Goal: Task Accomplishment & Management: Complete application form

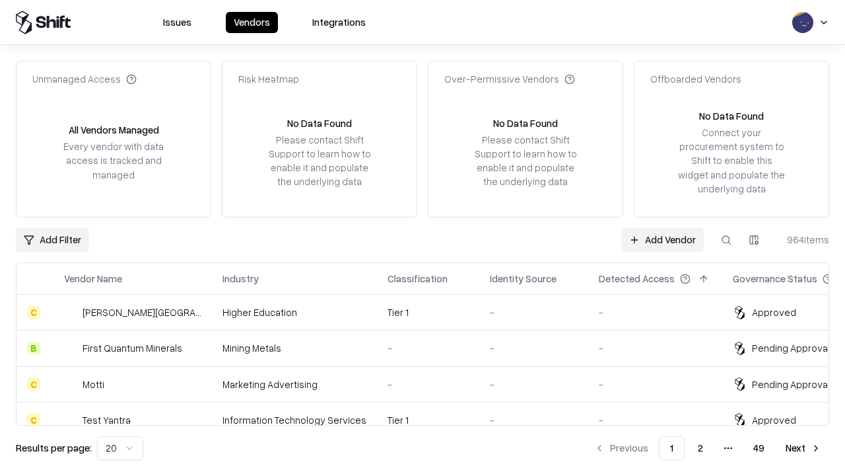
click at [662, 239] on link "Add Vendor" at bounding box center [663, 240] width 83 height 24
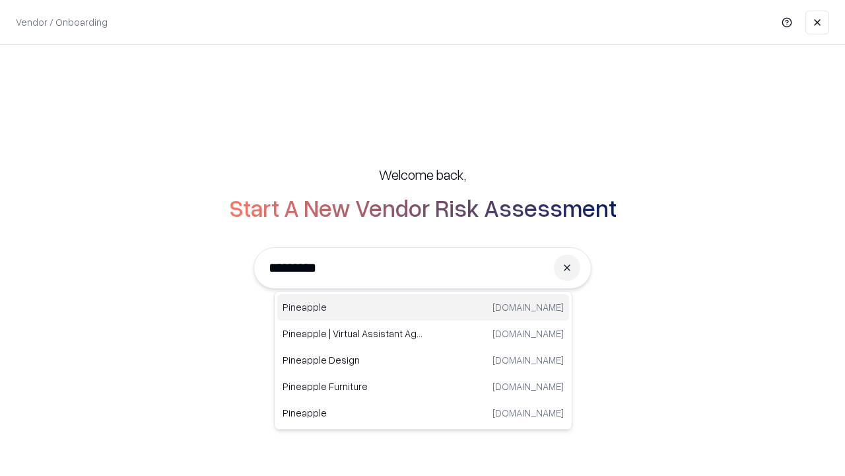
click at [423, 307] on div "Pineapple pineappleenergy.com" at bounding box center [423, 307] width 292 height 26
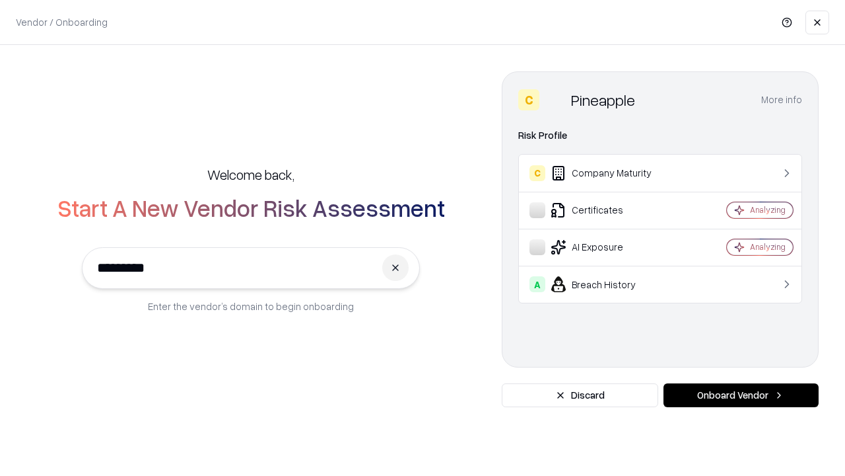
type input "*********"
click at [741, 395] on button "Onboard Vendor" at bounding box center [741, 395] width 155 height 24
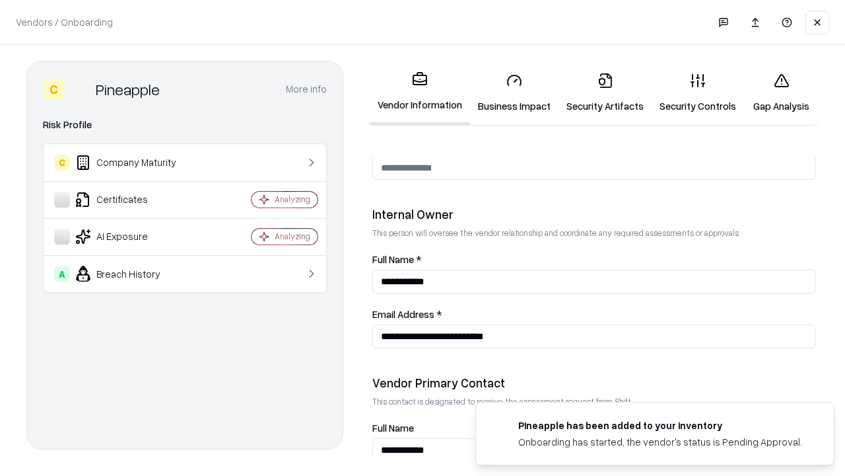
scroll to position [684, 0]
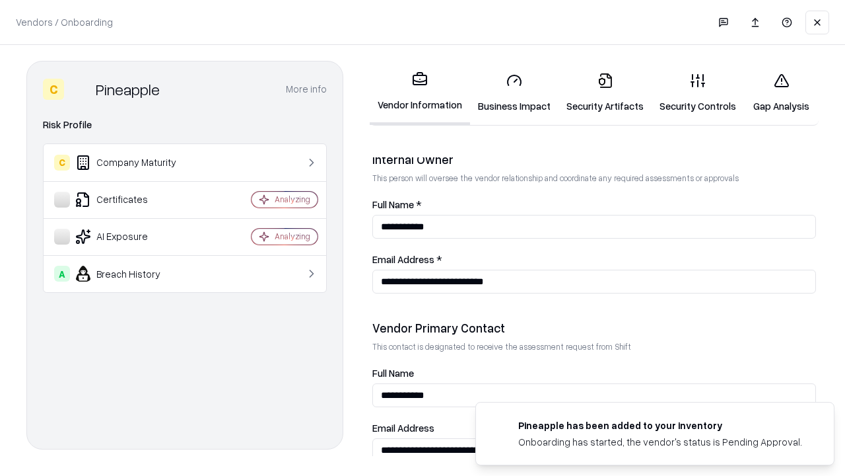
click at [515, 92] on link "Business Impact" at bounding box center [514, 92] width 89 height 61
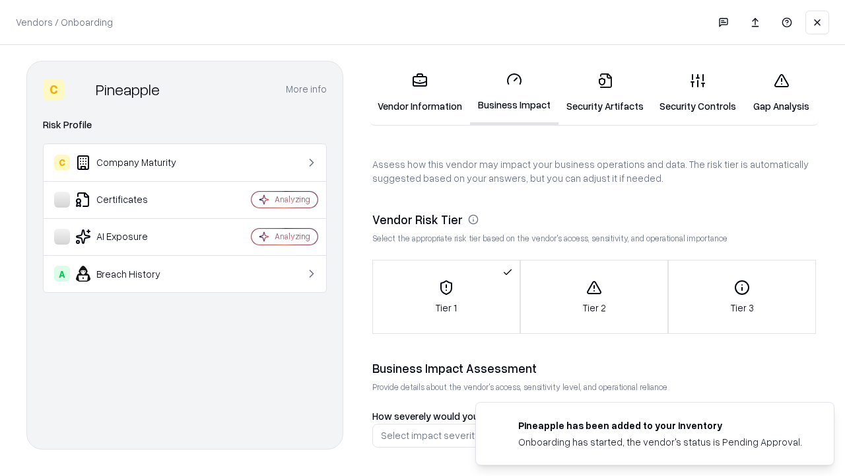
click at [605, 92] on link "Security Artifacts" at bounding box center [605, 92] width 93 height 61
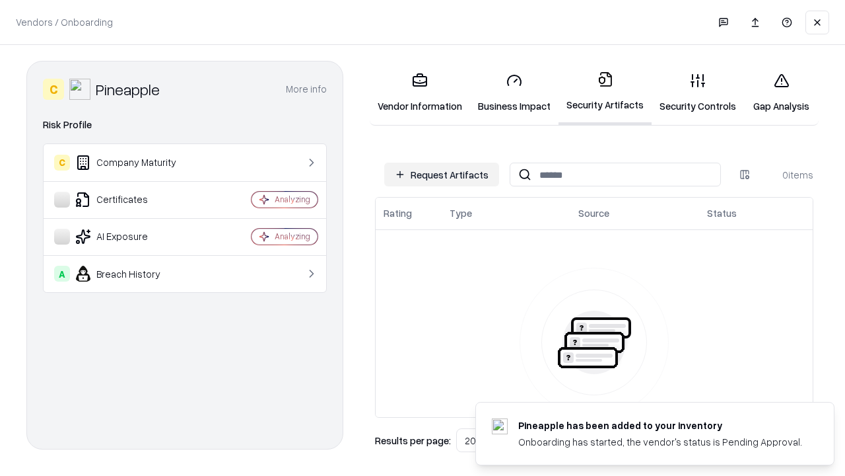
click at [442, 174] on button "Request Artifacts" at bounding box center [441, 174] width 115 height 24
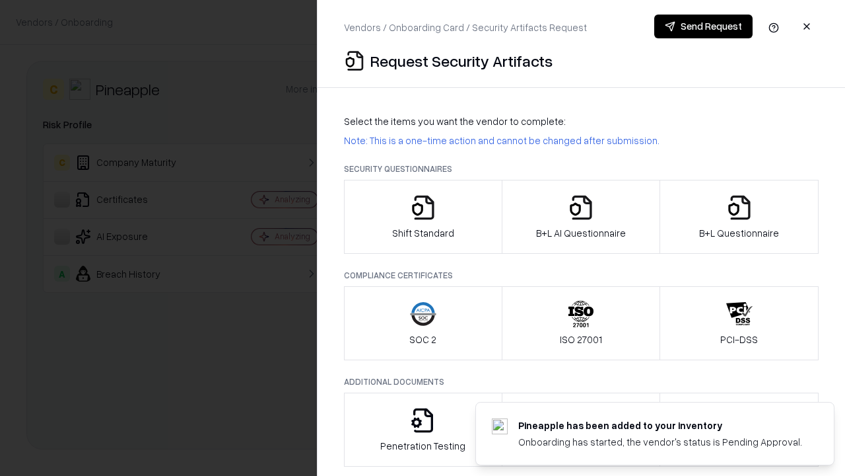
click at [423, 217] on icon "button" at bounding box center [423, 207] width 26 height 26
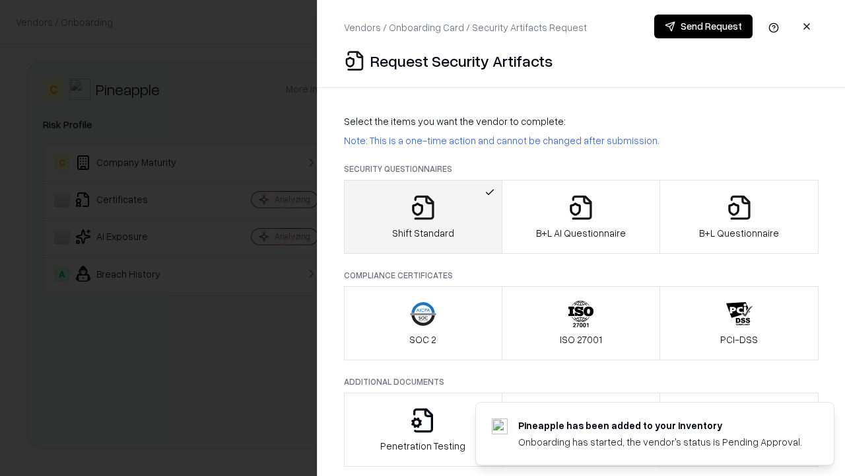
click at [703, 26] on button "Send Request" at bounding box center [704, 27] width 98 height 24
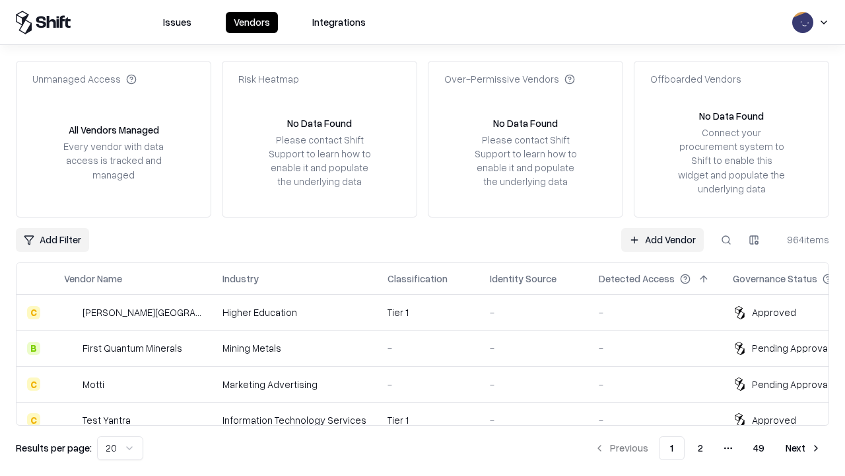
click at [727, 239] on button at bounding box center [727, 240] width 24 height 24
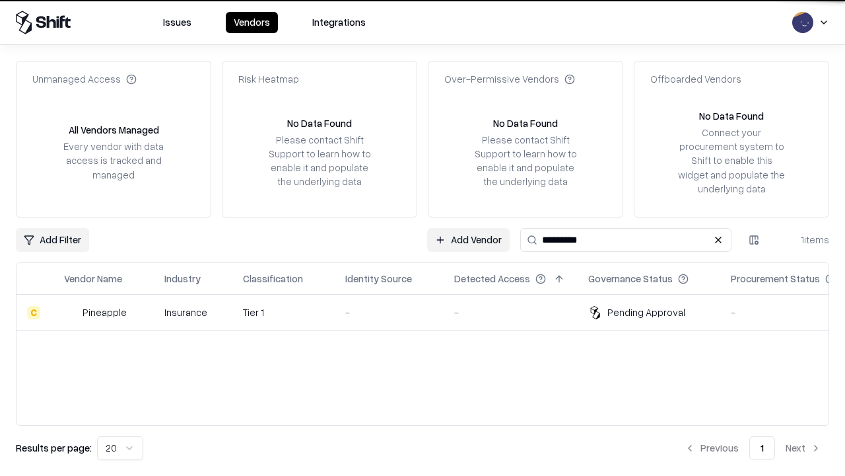
type input "*********"
click at [431, 312] on div "-" at bounding box center [389, 312] width 88 height 14
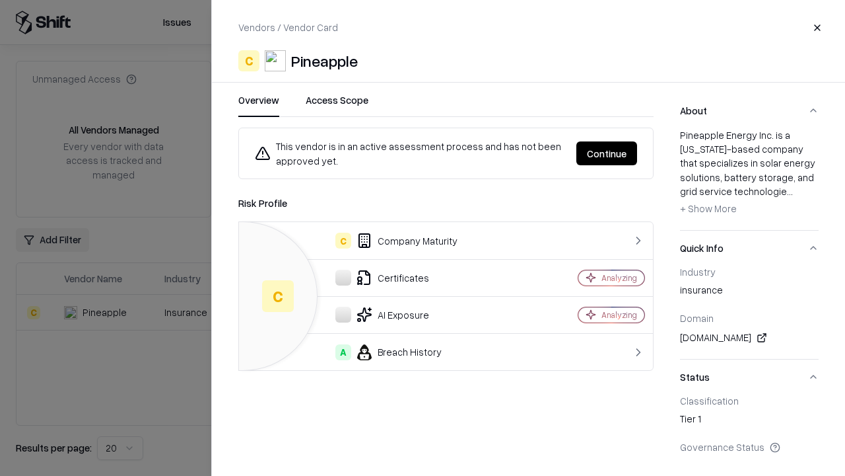
click at [607, 153] on button "Continue" at bounding box center [607, 153] width 61 height 24
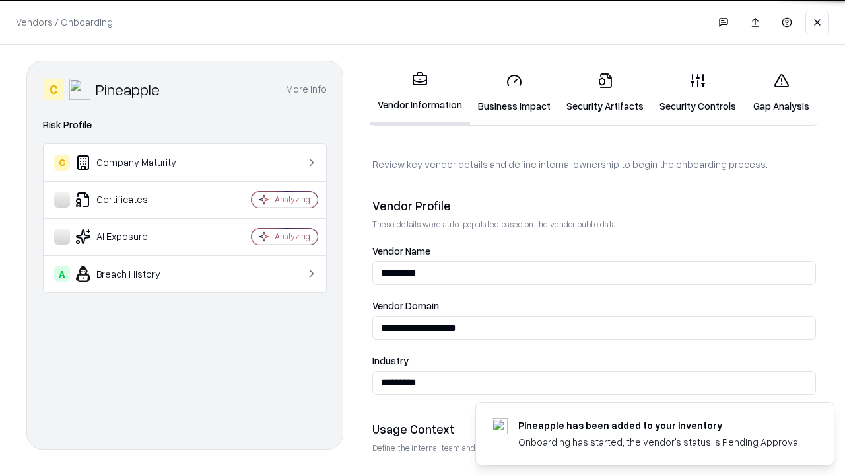
click at [605, 92] on link "Security Artifacts" at bounding box center [605, 92] width 93 height 61
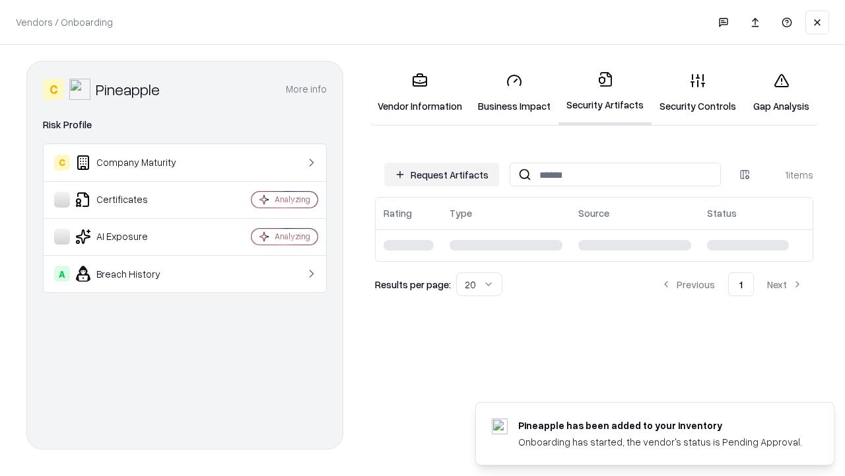
click at [781, 92] on link "Gap Analysis" at bounding box center [781, 92] width 75 height 61
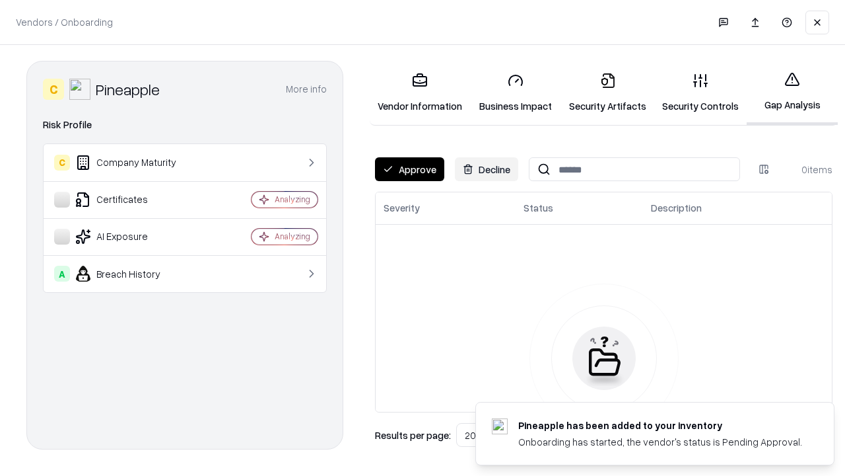
click at [409, 169] on button "Approve" at bounding box center [409, 169] width 69 height 24
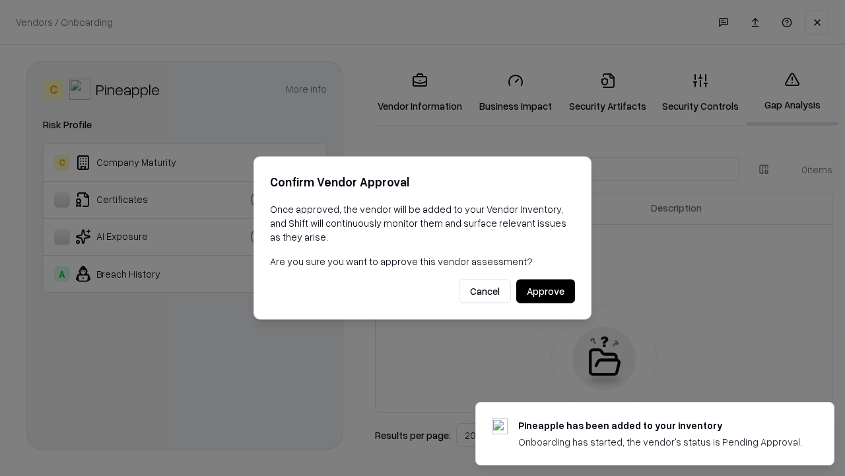
click at [546, 291] on button "Approve" at bounding box center [545, 291] width 59 height 24
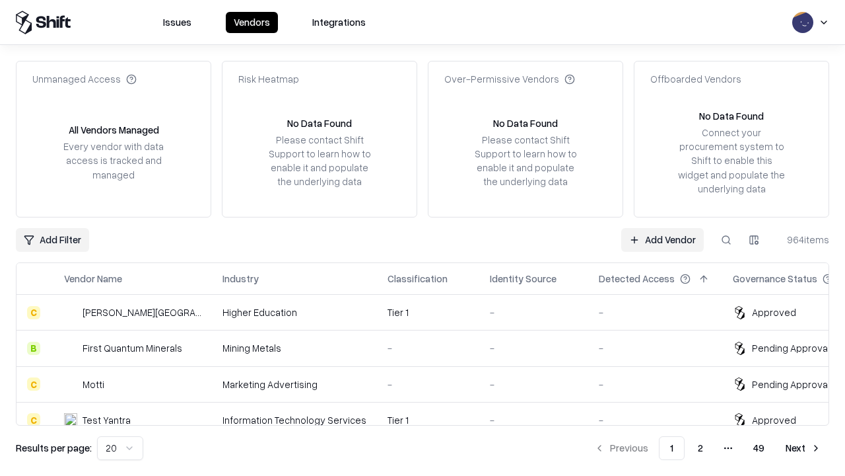
type input "*********"
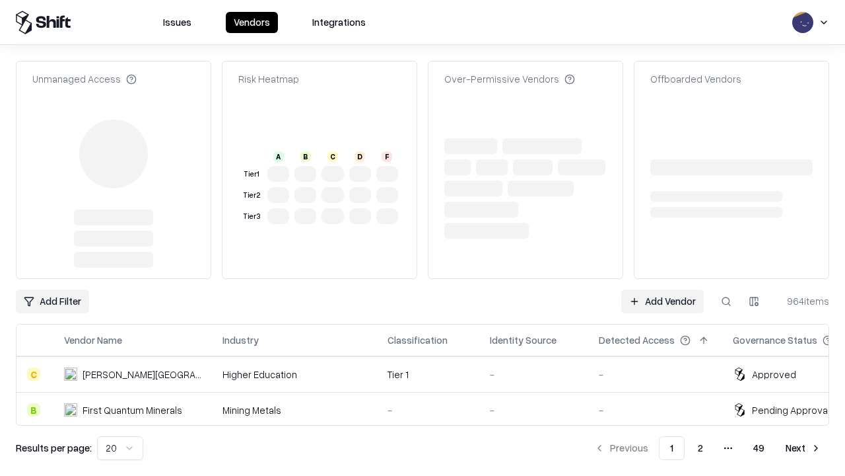
click at [662, 289] on link "Add Vendor" at bounding box center [663, 301] width 83 height 24
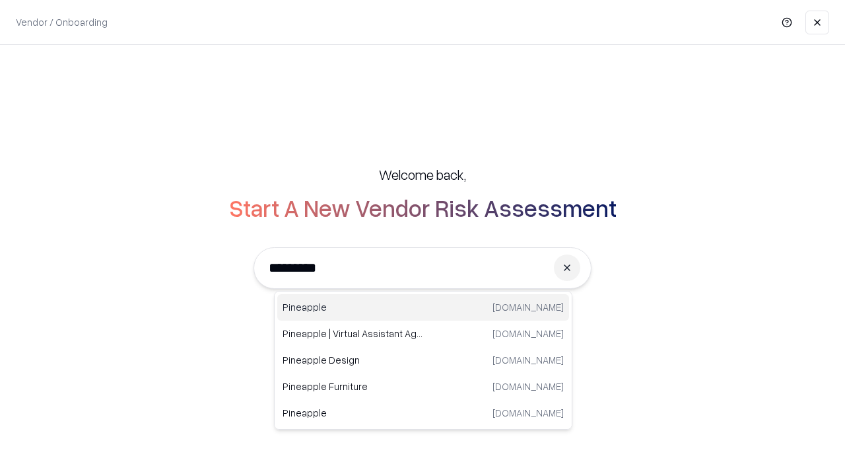
click at [423, 307] on div "Pineapple [DOMAIN_NAME]" at bounding box center [423, 307] width 292 height 26
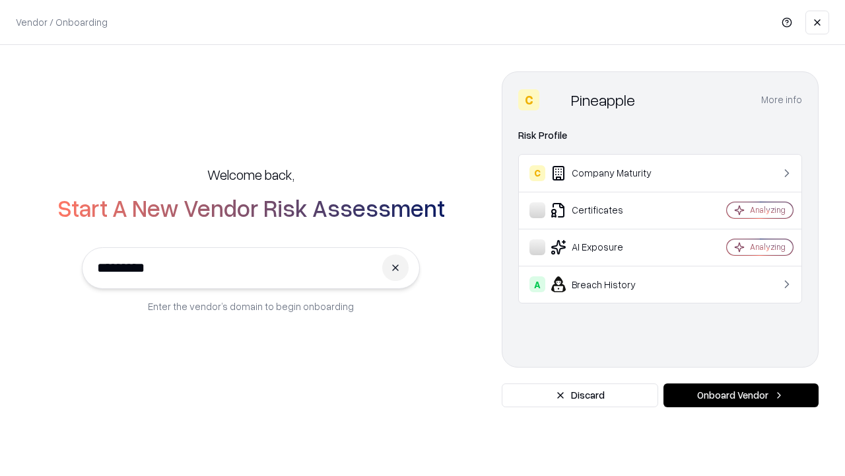
type input "*********"
click at [741, 395] on button "Onboard Vendor" at bounding box center [741, 395] width 155 height 24
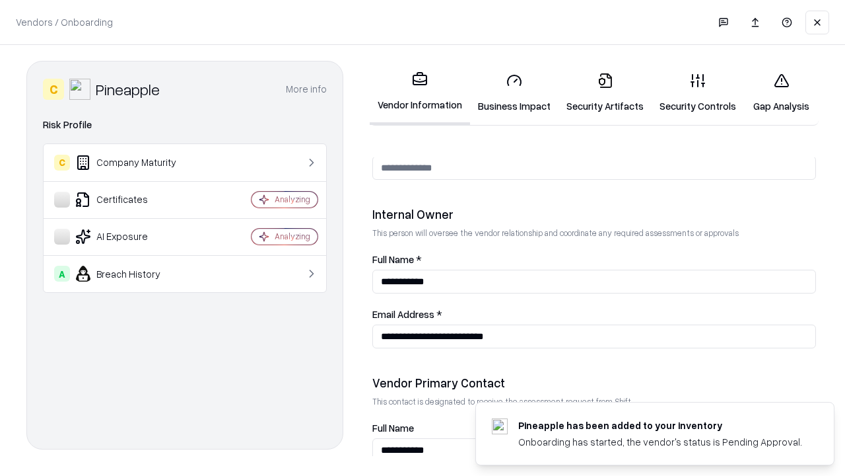
scroll to position [684, 0]
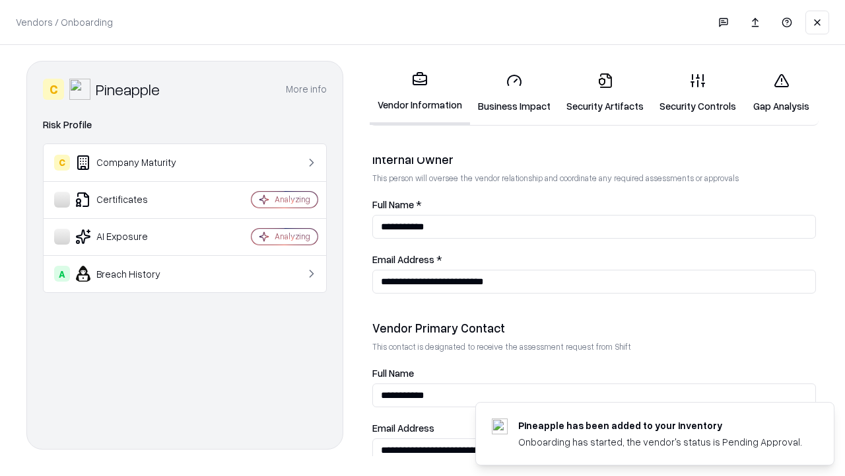
click at [781, 92] on link "Gap Analysis" at bounding box center [781, 92] width 75 height 61
